Goal: Book appointment/travel/reservation

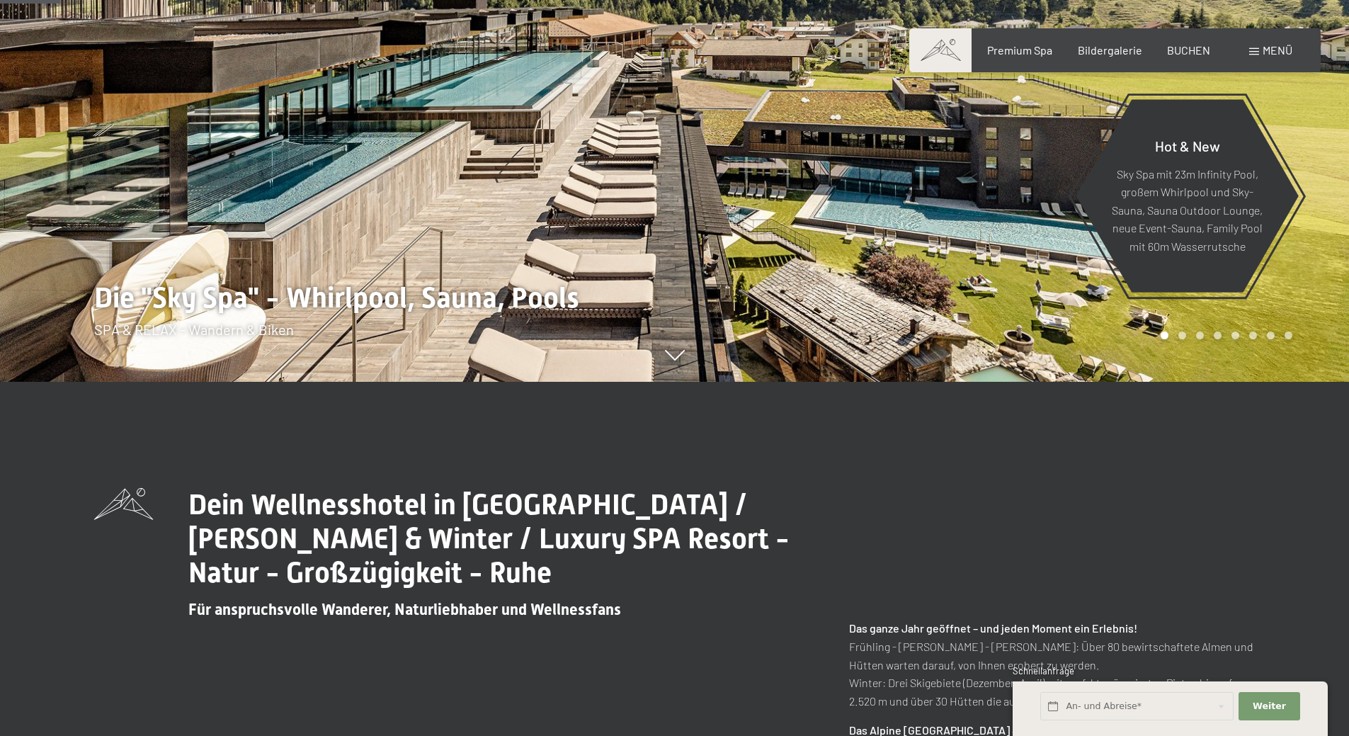
click at [753, 477] on div "Dein Wellnesshotel in [GEOGRAPHIC_DATA] / [PERSON_NAME] & Winter / Luxury SPA R…" at bounding box center [674, 743] width 1349 height 723
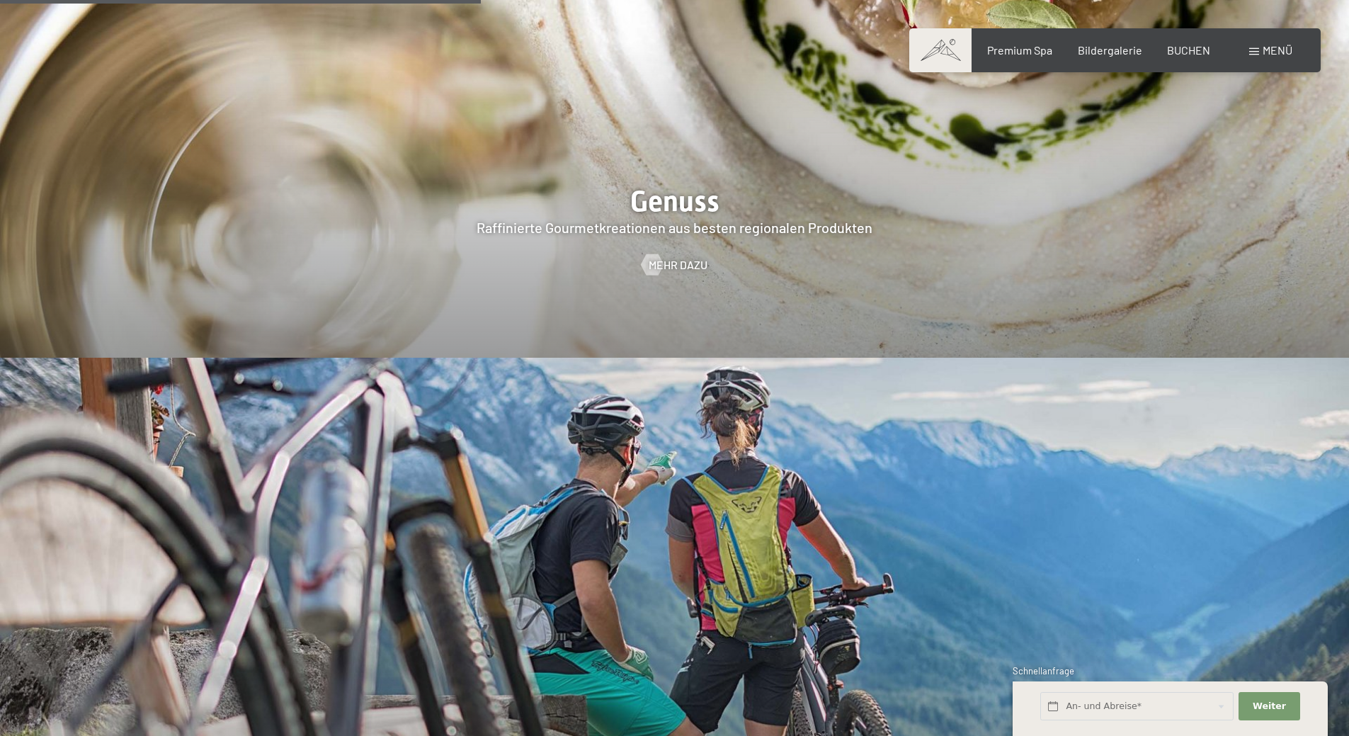
scroll to position [3259, 0]
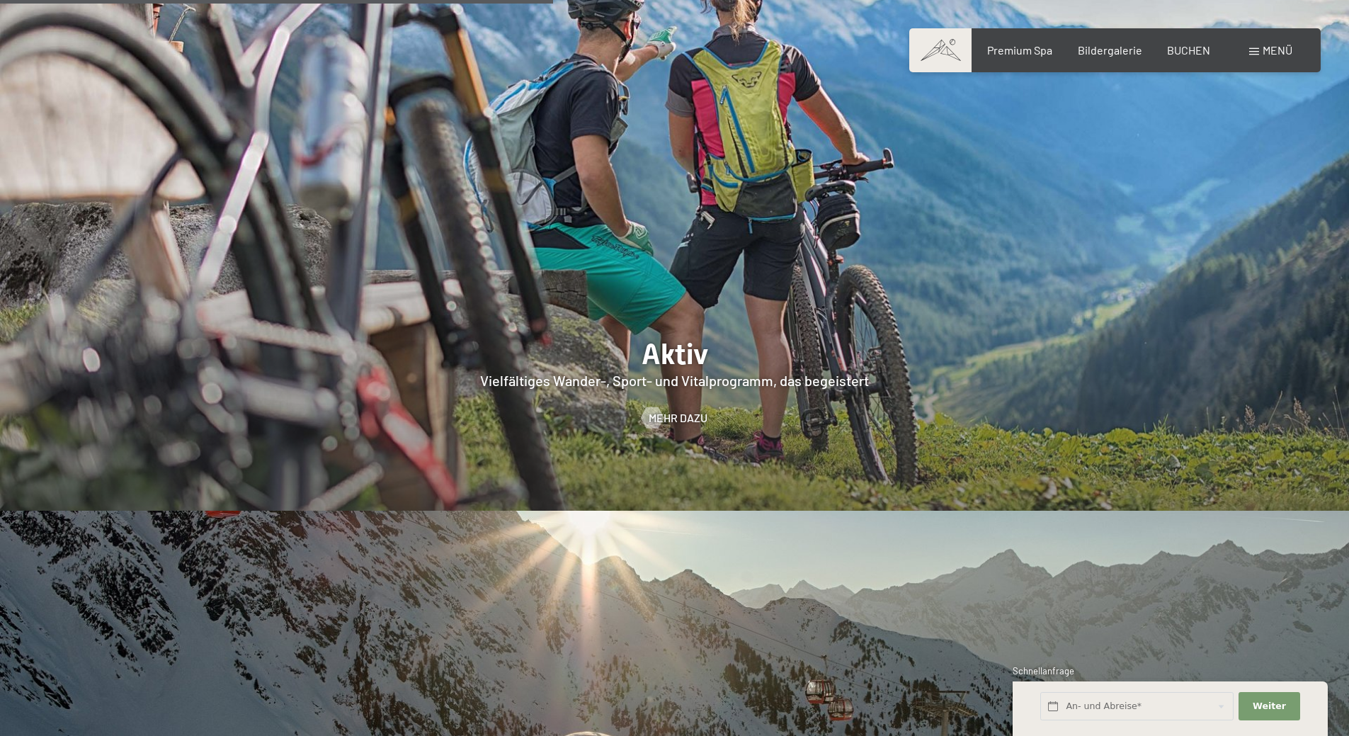
click at [1263, 50] on span "Menü" at bounding box center [1278, 49] width 30 height 13
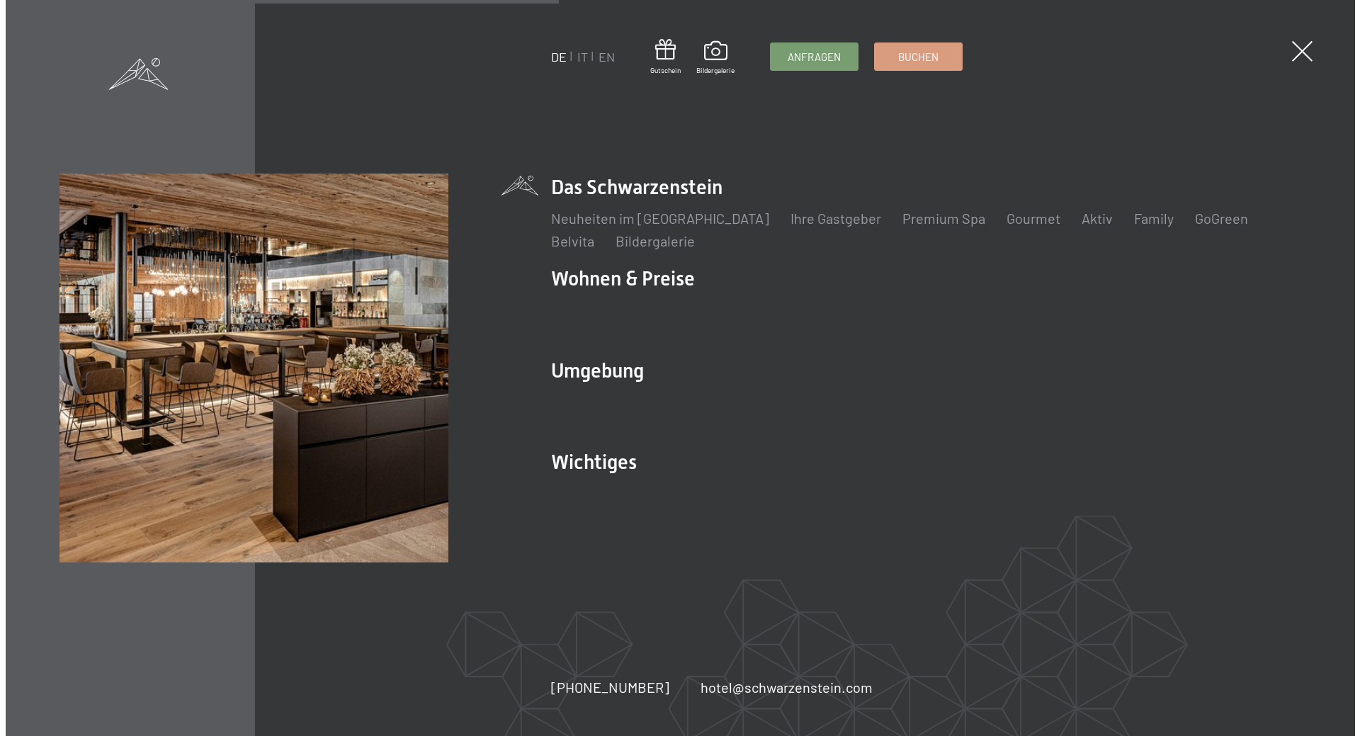
scroll to position [3272, 0]
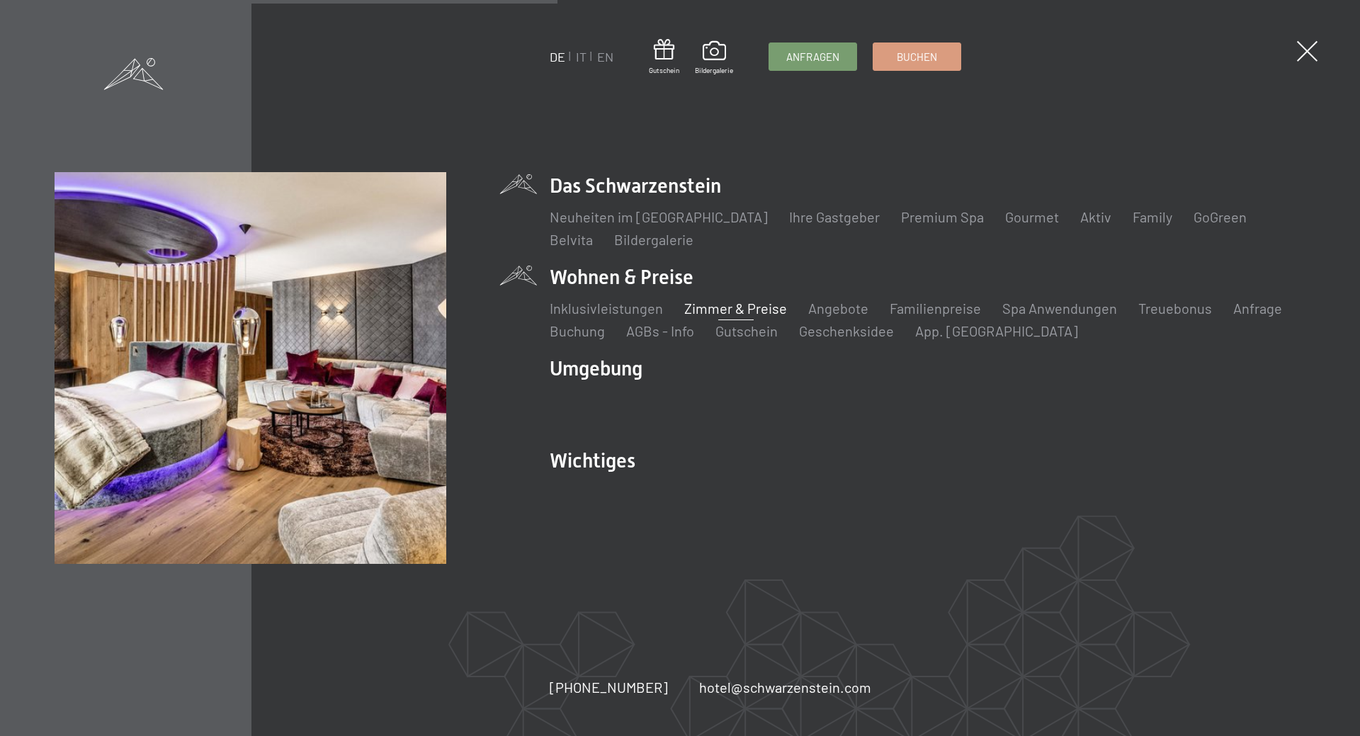
click at [706, 311] on link "Zimmer & Preise" at bounding box center [735, 308] width 103 height 17
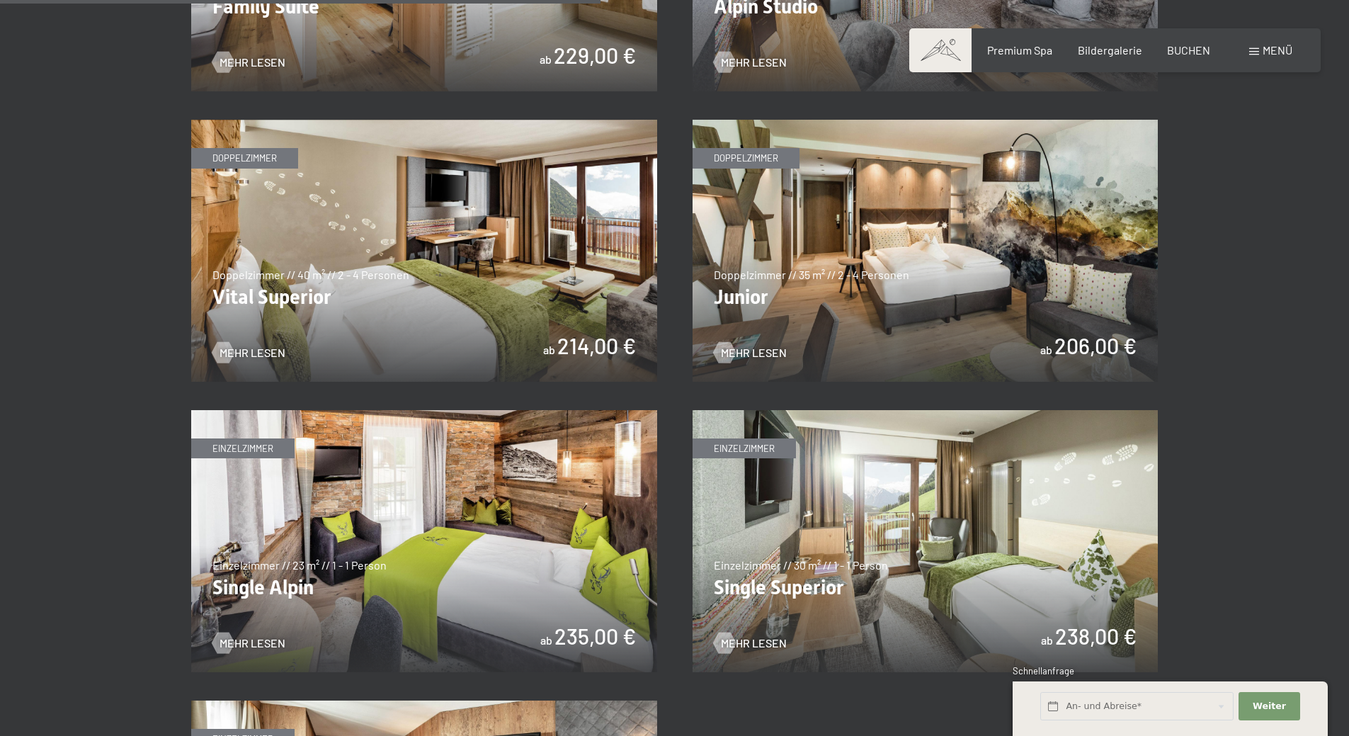
scroll to position [1913, 0]
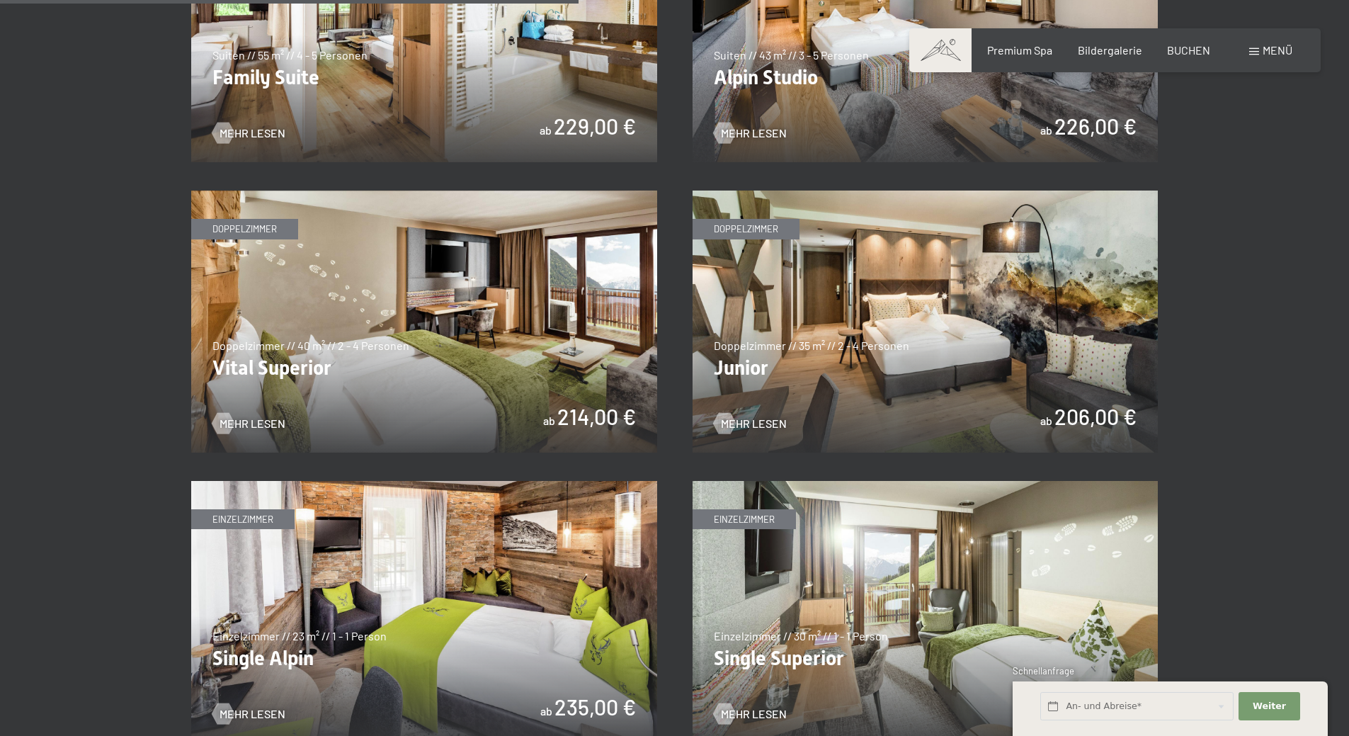
click at [820, 344] on img at bounding box center [926, 322] width 466 height 262
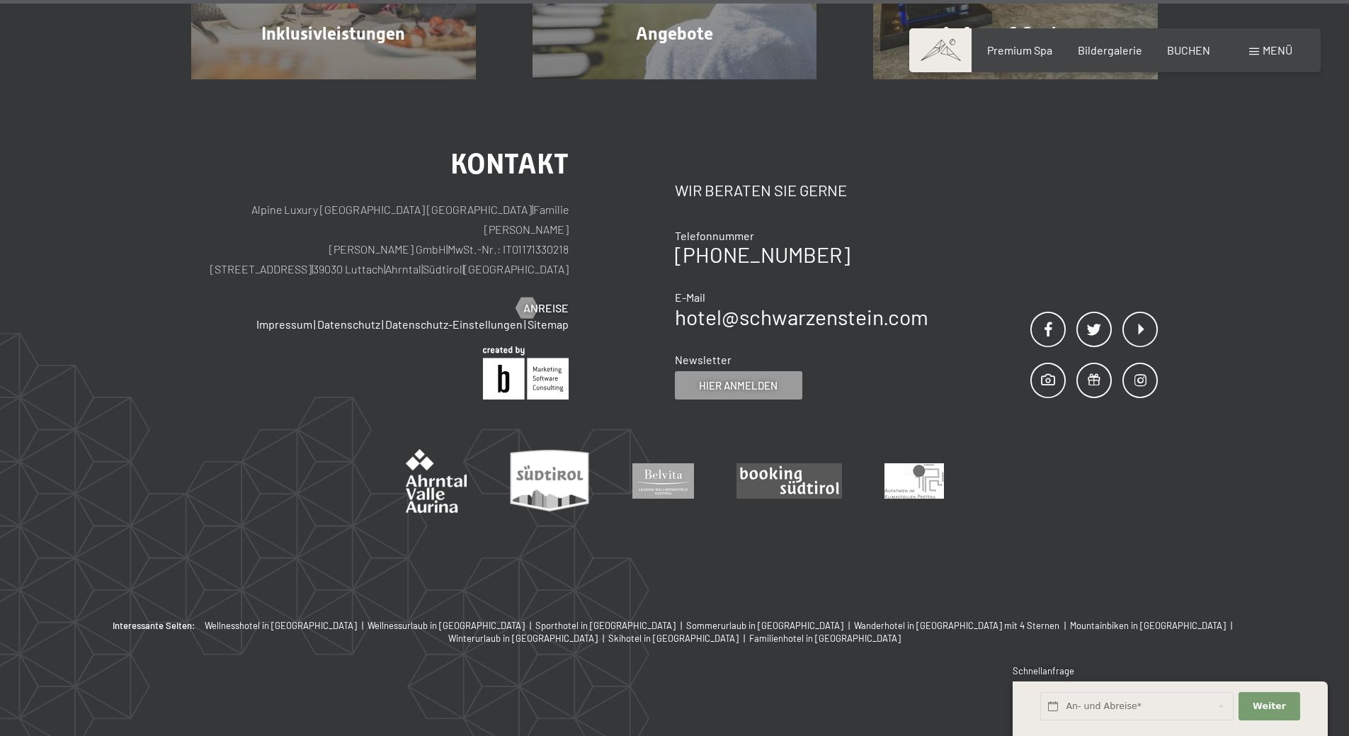
scroll to position [1417, 0]
